Goal: Check status: Check status

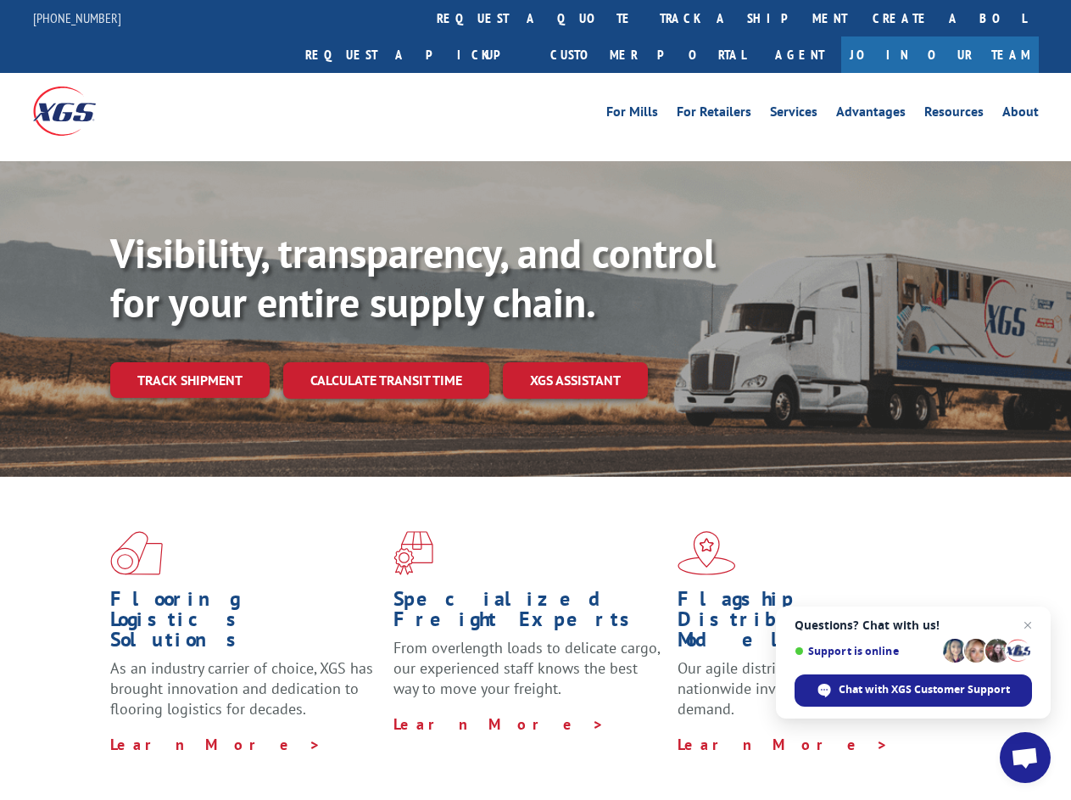
click at [535, 400] on div "Visibility, transparency, and control for your entire supply chain. Track shipm…" at bounding box center [590, 347] width 961 height 237
click at [647, 18] on link "track a shipment" at bounding box center [753, 18] width 213 height 36
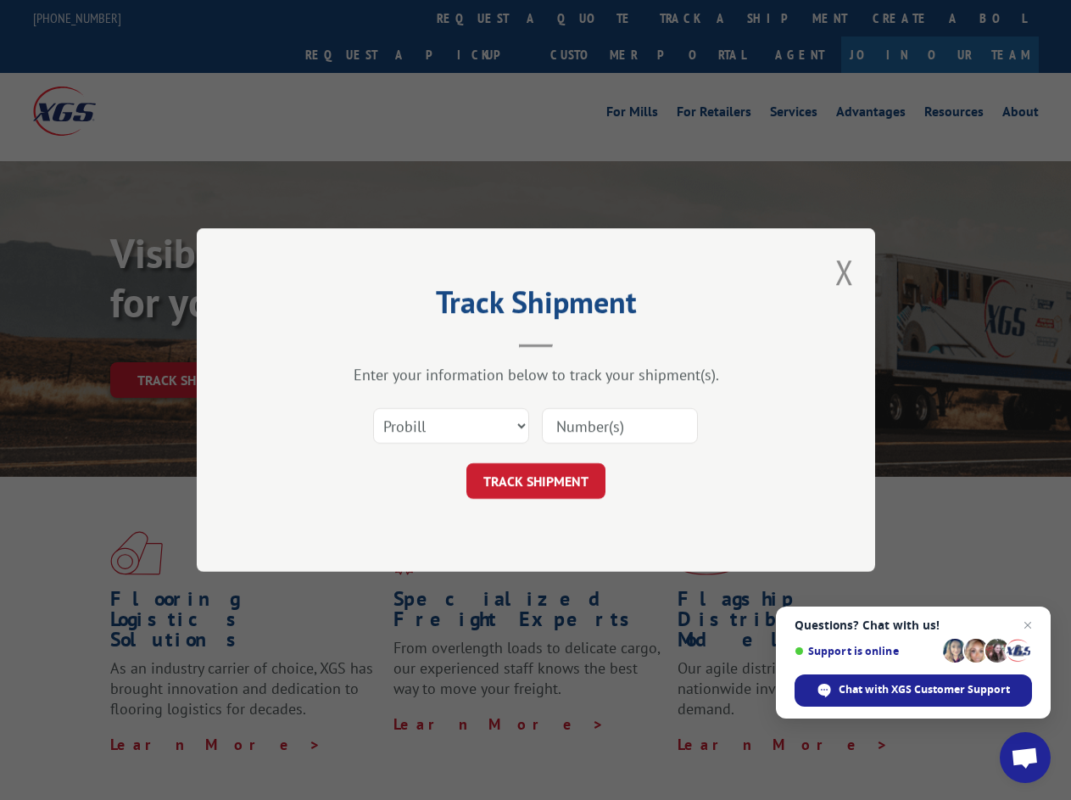
click at [592, 18] on div "Track Shipment Enter your information below to track your shipment(s). Select c…" at bounding box center [535, 400] width 1071 height 800
click at [698, 18] on div "Track Shipment Enter your information below to track your shipment(s). Select c…" at bounding box center [535, 400] width 1071 height 800
click at [189, 343] on div "Track Shipment Enter your information below to track your shipment(s). Select c…" at bounding box center [535, 400] width 1071 height 800
click at [385, 343] on header "Track Shipment" at bounding box center [536, 319] width 509 height 58
click at [576, 343] on header "Track Shipment" at bounding box center [536, 319] width 509 height 58
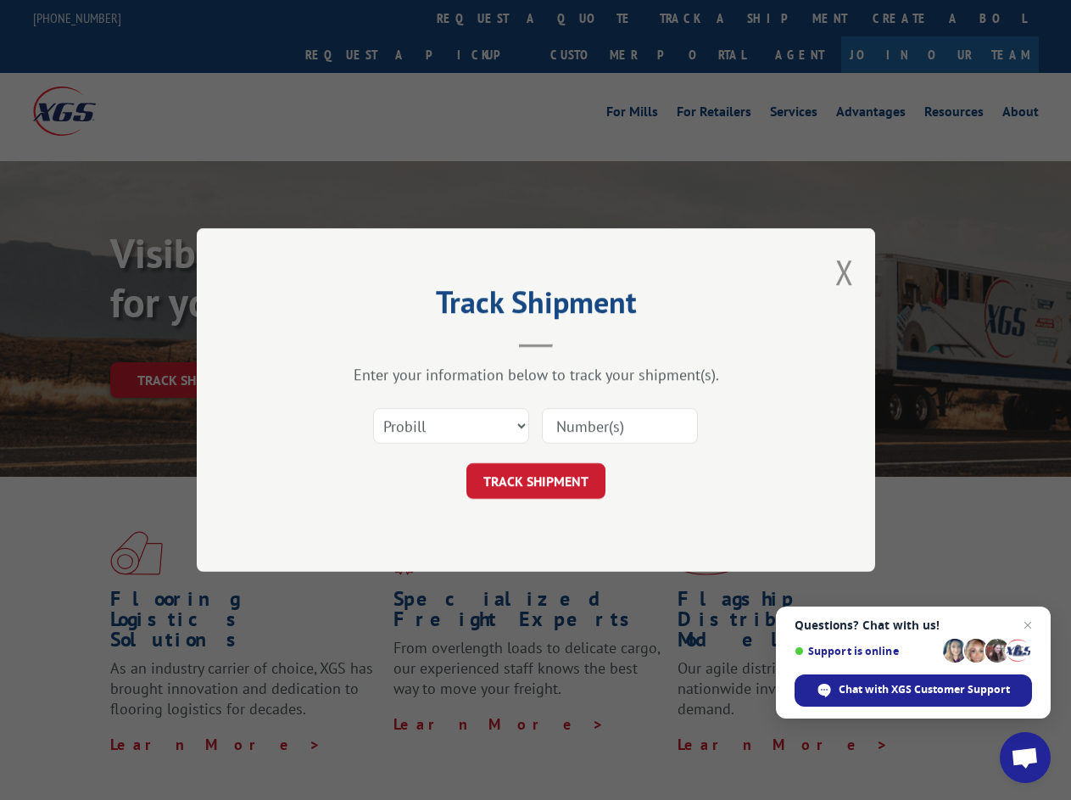
click at [1026, 758] on span "Open chat" at bounding box center [1025, 759] width 28 height 24
